Goal: Task Accomplishment & Management: Complete application form

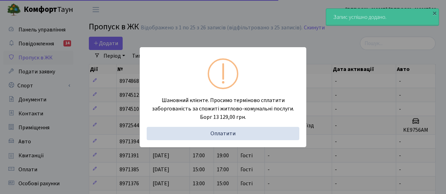
select select "25"
click at [193, 29] on div "Шановний клієнте. Просимо терміново сплатити заборгованість за спожиті житлово-…" at bounding box center [223, 97] width 446 height 194
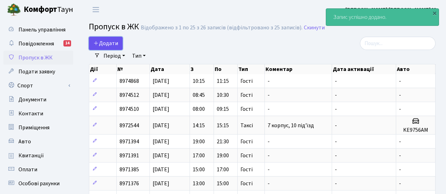
click at [110, 44] on span "Додати" at bounding box center [105, 43] width 25 height 8
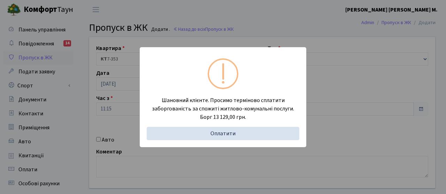
click at [107, 125] on div "Шановний клієнте. Просимо терміново сплатити заборгованість за спожиті житлово-…" at bounding box center [223, 97] width 446 height 194
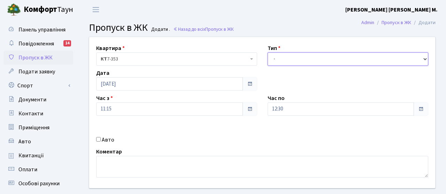
click at [328, 60] on select "- Доставка Таксі Гості Сервіс" at bounding box center [348, 58] width 161 height 13
select select "3"
click at [268, 52] on select "- Доставка Таксі Гості Сервіс" at bounding box center [348, 58] width 161 height 13
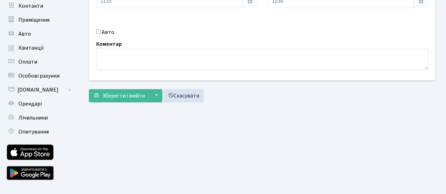
scroll to position [120, 0]
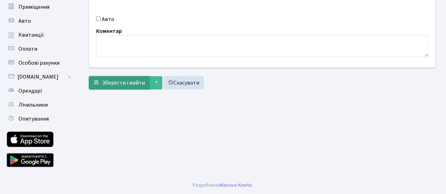
click at [117, 83] on span "Зберегти і вийти" at bounding box center [123, 83] width 43 height 8
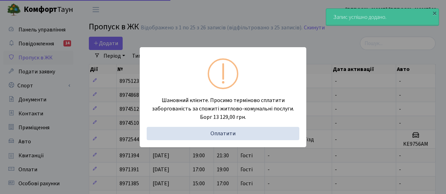
select select "25"
click at [272, 27] on div "Шановний клієнте. Просимо терміново сплатити заборгованість за спожиті житлово-…" at bounding box center [223, 97] width 446 height 194
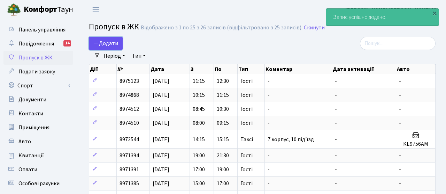
click at [108, 43] on span "Додати" at bounding box center [105, 43] width 25 height 8
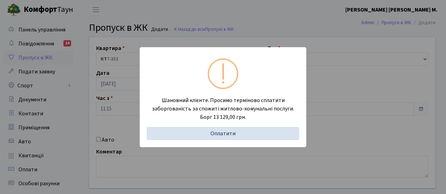
click at [311, 5] on div "Шановний клієнте. Просимо терміново сплатити заборгованість за спожиті житлово-…" at bounding box center [223, 97] width 446 height 194
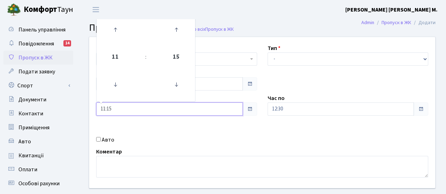
click at [122, 108] on input "11:15" at bounding box center [169, 108] width 147 height 13
click at [116, 30] on icon at bounding box center [115, 29] width 19 height 19
type input "13:15"
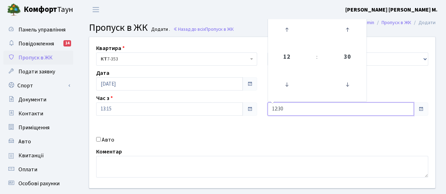
click at [315, 109] on input "12:30" at bounding box center [341, 108] width 147 height 13
click at [286, 27] on icon at bounding box center [287, 29] width 19 height 19
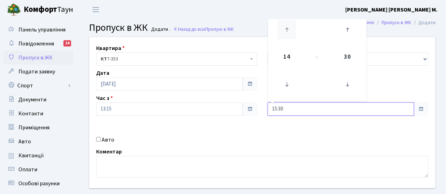
type input "16:30"
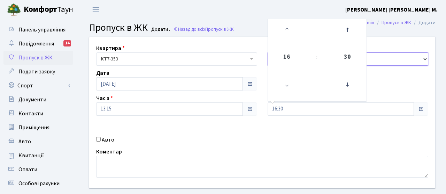
click at [399, 64] on select "- Доставка Таксі Гості Сервіс" at bounding box center [348, 58] width 161 height 13
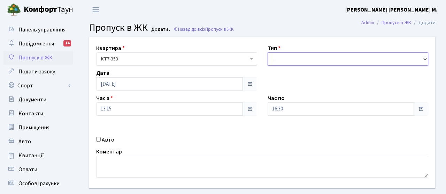
select select "3"
click at [268, 52] on select "- Доставка Таксі Гості Сервіс" at bounding box center [348, 58] width 161 height 13
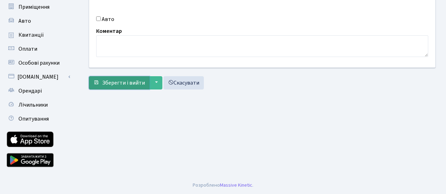
click at [119, 88] on button "Зберегти і вийти" at bounding box center [119, 82] width 61 height 13
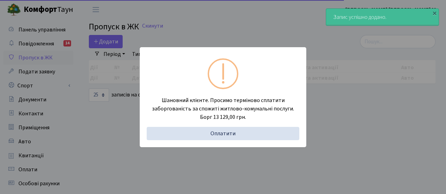
select select "25"
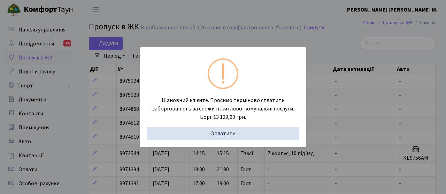
scroll to position [0, 0]
click at [248, 58] on div "Шановний клієнте. Просимо терміново сплатити заборгованість за спожиті житлово-…" at bounding box center [223, 97] width 167 height 100
click at [106, 45] on div "Шановний клієнте. Просимо терміново сплатити заборгованість за спожиті житлово-…" at bounding box center [223, 97] width 446 height 194
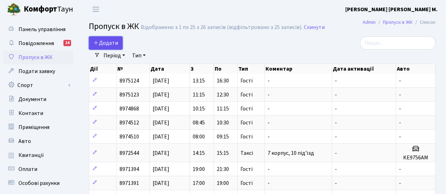
click at [106, 45] on span "Додати" at bounding box center [105, 43] width 25 height 8
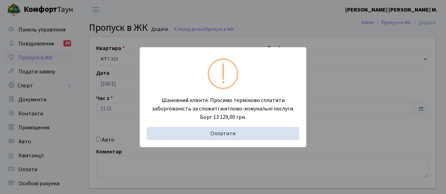
drag, startPoint x: 124, startPoint y: 112, endPoint x: 105, endPoint y: 115, distance: 19.4
click at [124, 112] on div "Шановний клієнте. Просимо терміново сплатити заборгованість за спожиті житлово-…" at bounding box center [223, 97] width 446 height 194
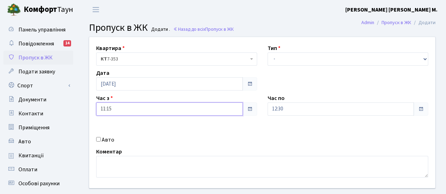
click at [119, 109] on input "11:15" at bounding box center [169, 108] width 147 height 13
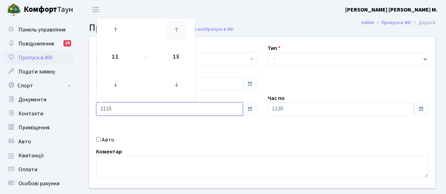
click at [176, 35] on icon at bounding box center [176, 29] width 19 height 19
type input "11:30"
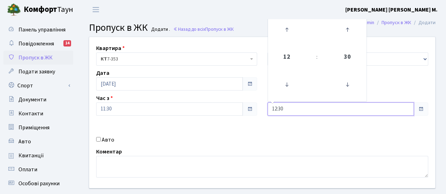
click at [298, 112] on input "12:30" at bounding box center [341, 108] width 147 height 13
click at [286, 33] on icon at bounding box center [287, 29] width 19 height 19
click at [347, 31] on icon at bounding box center [347, 29] width 19 height 19
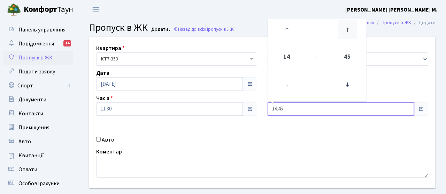
type input "15:00"
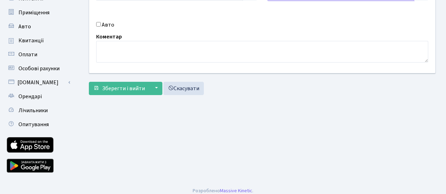
scroll to position [120, 0]
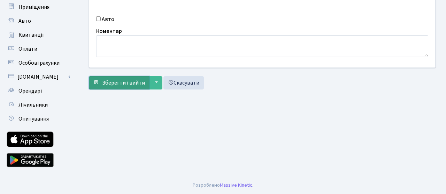
click at [116, 84] on span "Зберегти і вийти" at bounding box center [123, 83] width 43 height 8
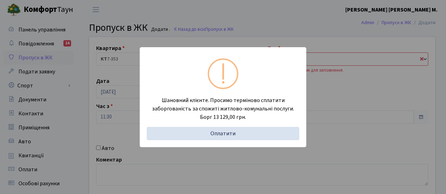
click at [323, 111] on div "Шановний клієнте. Просимо терміново сплатити заборгованість за спожиті житлово-…" at bounding box center [223, 97] width 446 height 194
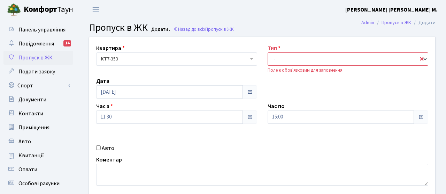
click at [275, 63] on select "- Доставка Таксі Гості Сервіс" at bounding box center [348, 58] width 161 height 13
select select "3"
click at [268, 52] on select "- Доставка Таксі Гості Сервіс" at bounding box center [348, 58] width 161 height 13
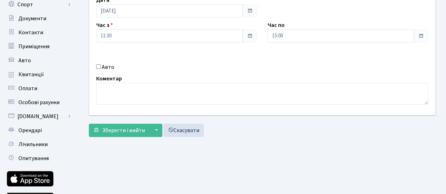
scroll to position [120, 0]
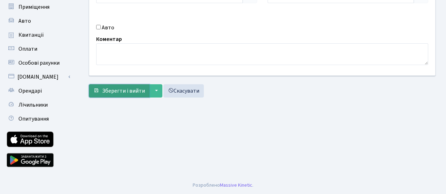
click at [112, 91] on span "Зберегти і вийти" at bounding box center [123, 91] width 43 height 8
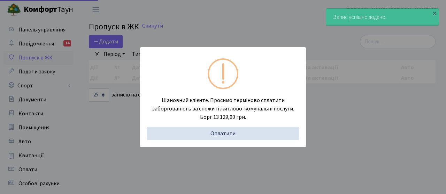
select select "25"
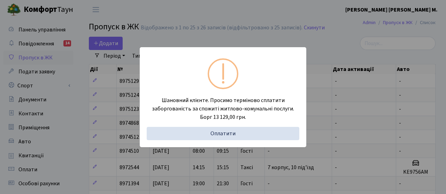
click at [380, 17] on div "Шановний клієнте. Просимо терміново сплатити заборгованість за спожиті житлово-…" at bounding box center [223, 97] width 446 height 194
